Goal: Find specific page/section: Find specific page/section

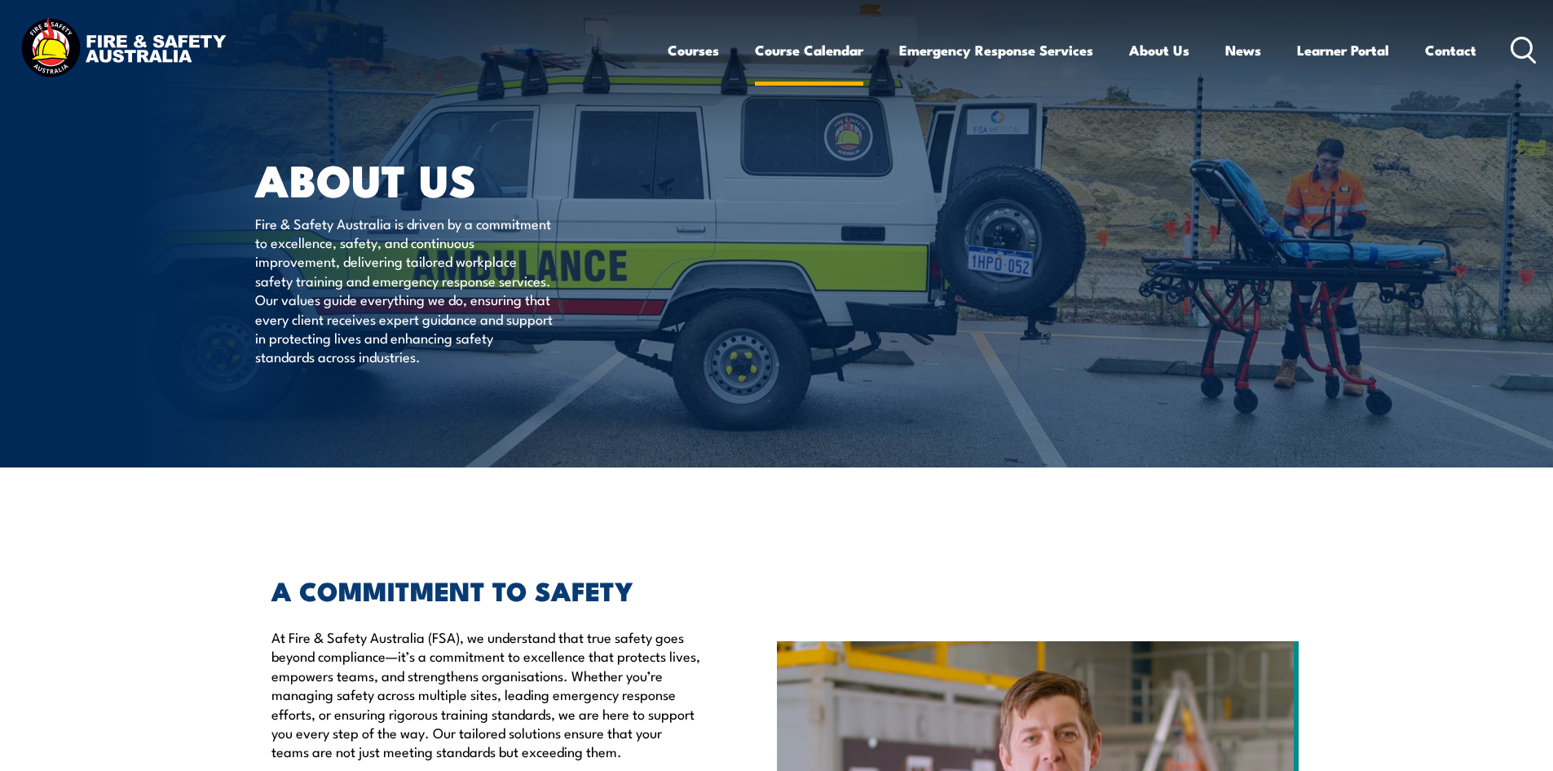
click at [800, 51] on link "Course Calendar" at bounding box center [809, 50] width 108 height 43
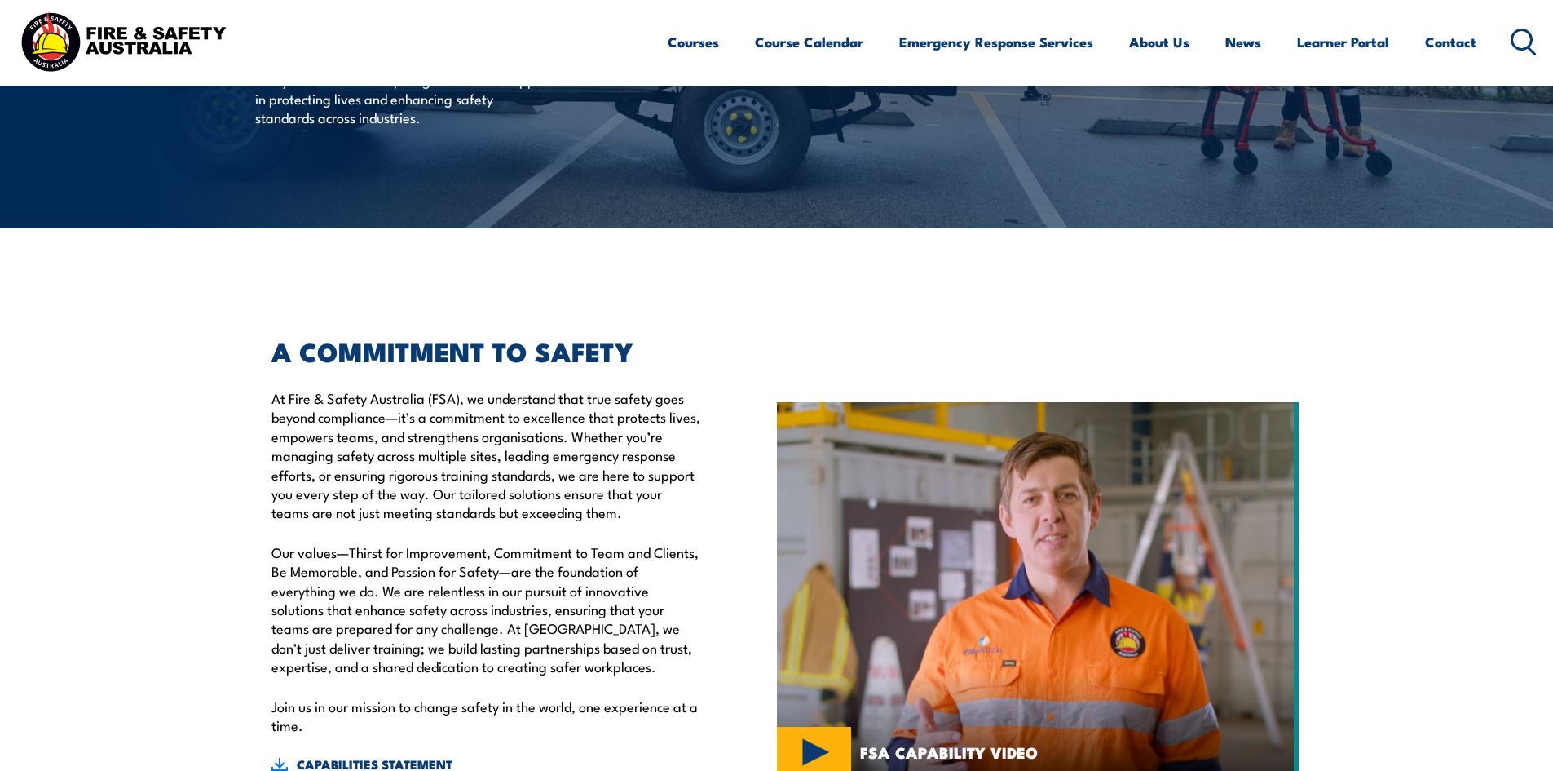
scroll to position [326, 0]
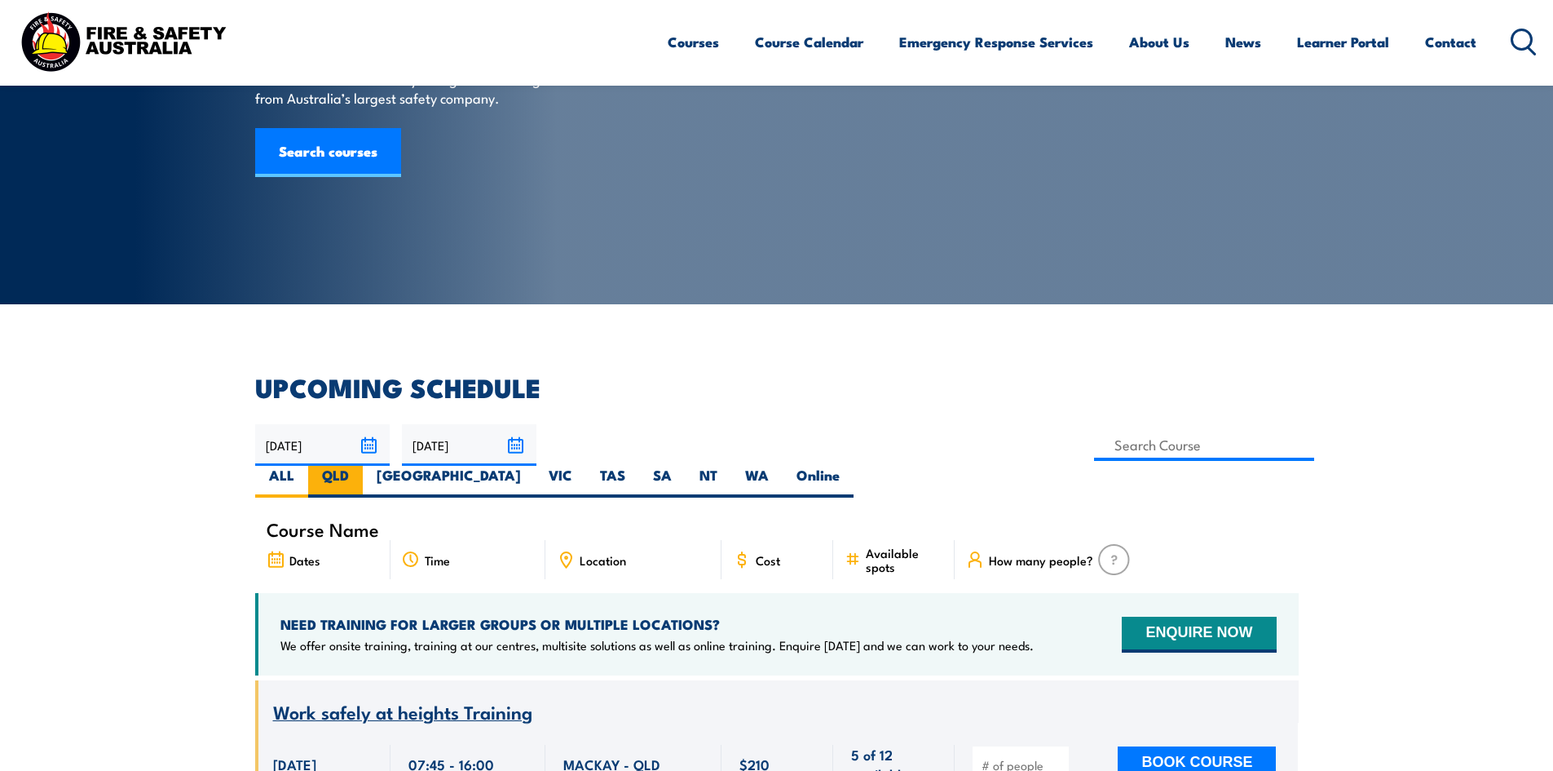
click at [363, 466] on label "QLD" at bounding box center [335, 482] width 55 height 32
click at [360, 466] on input "QLD" at bounding box center [354, 471] width 11 height 11
radio input "true"
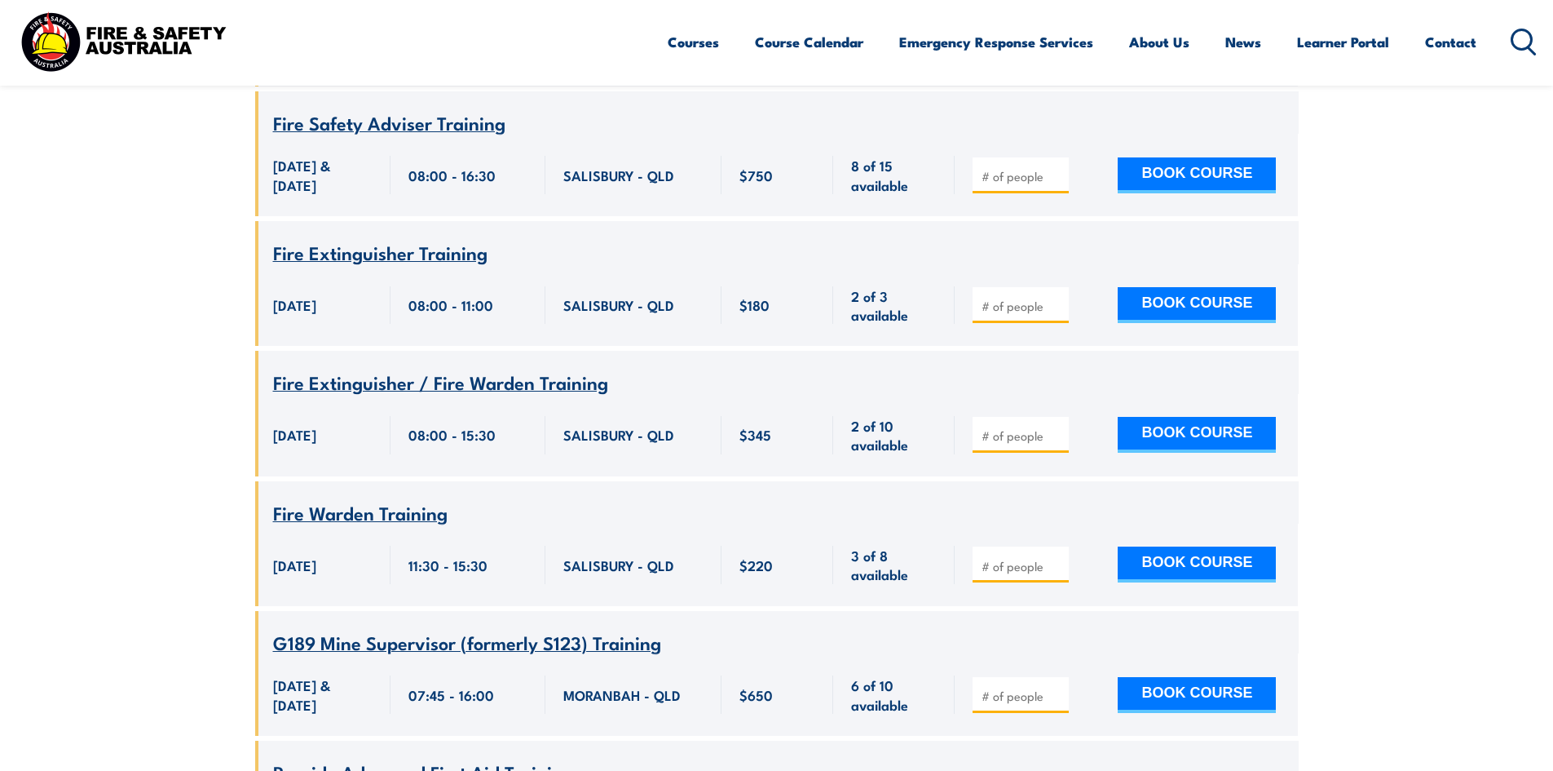
scroll to position [1761, 0]
